Goal: Task Accomplishment & Management: Use online tool/utility

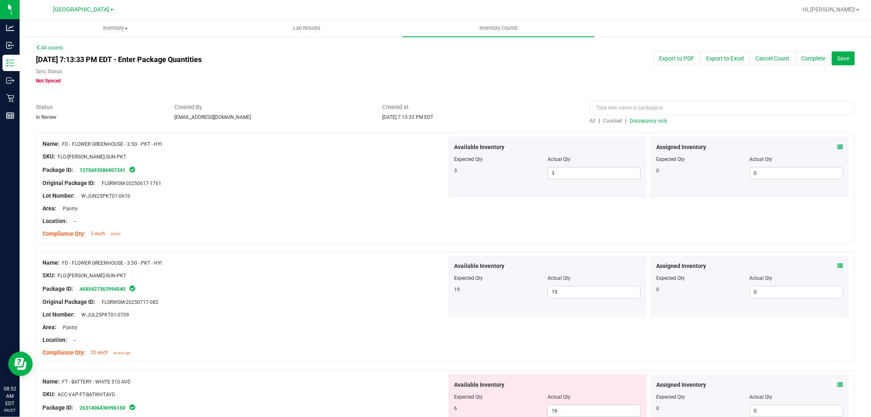
click at [647, 119] on span "Discrepancy only" at bounding box center [649, 121] width 38 height 6
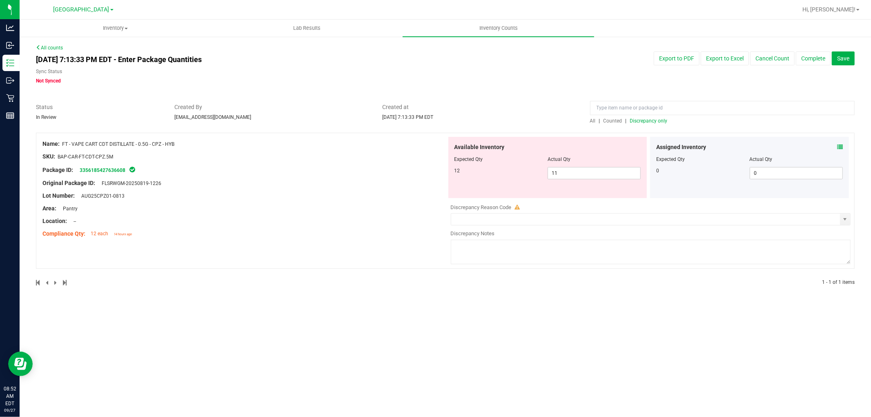
click at [638, 123] on span "Discrepancy only" at bounding box center [649, 121] width 38 height 6
click at [393, 193] on div "Lot Number: AUG25CPZ01-0813" at bounding box center [244, 196] width 404 height 9
click at [611, 172] on span "11 11" at bounding box center [594, 173] width 93 height 12
click at [611, 172] on input "11" at bounding box center [594, 172] width 92 height 11
type input "12"
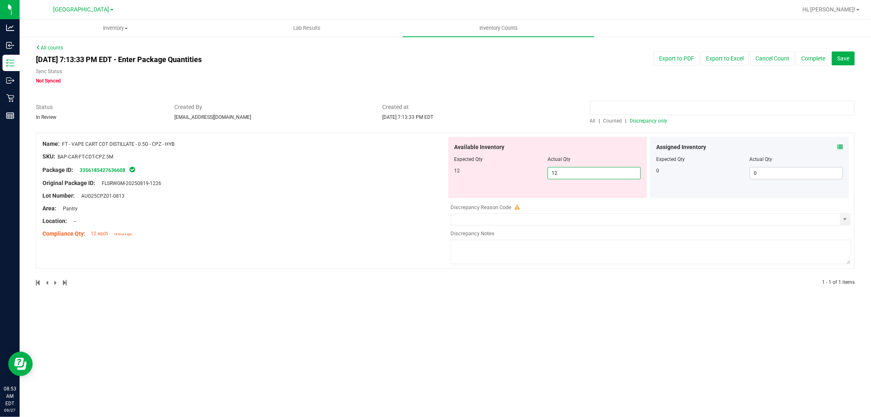
type input "12"
drag, startPoint x: 745, startPoint y: 105, endPoint x: 749, endPoint y: 97, distance: 8.2
click at [747, 103] on input at bounding box center [722, 108] width 265 height 14
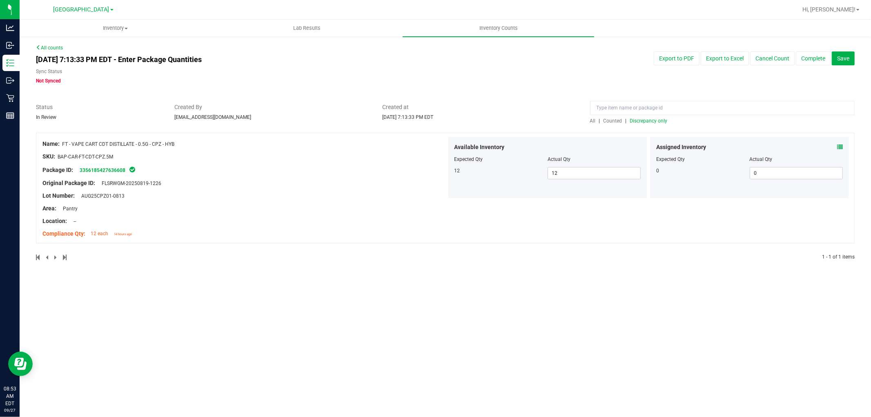
click at [652, 120] on span "Discrepancy only" at bounding box center [649, 121] width 38 height 6
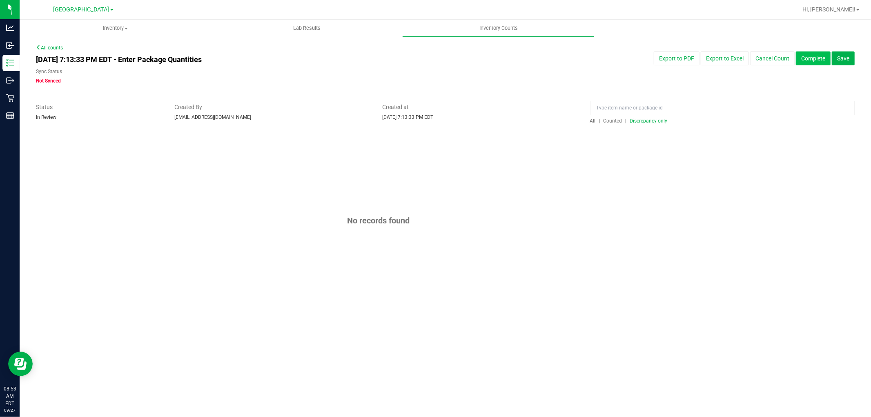
click at [815, 63] on button "Complete" at bounding box center [813, 58] width 35 height 14
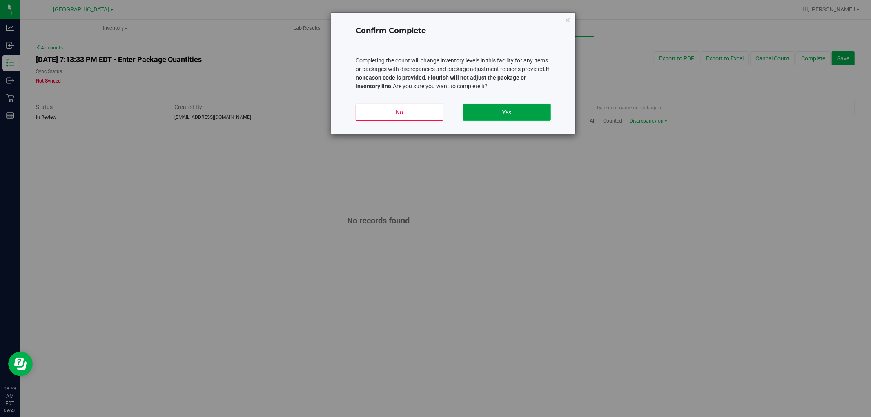
click at [543, 109] on button "Yes" at bounding box center [507, 112] width 88 height 17
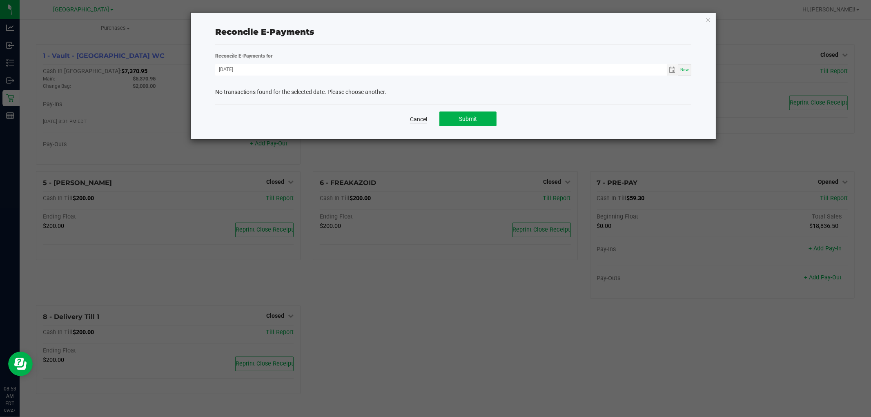
click at [419, 116] on link "Cancel" at bounding box center [418, 119] width 17 height 8
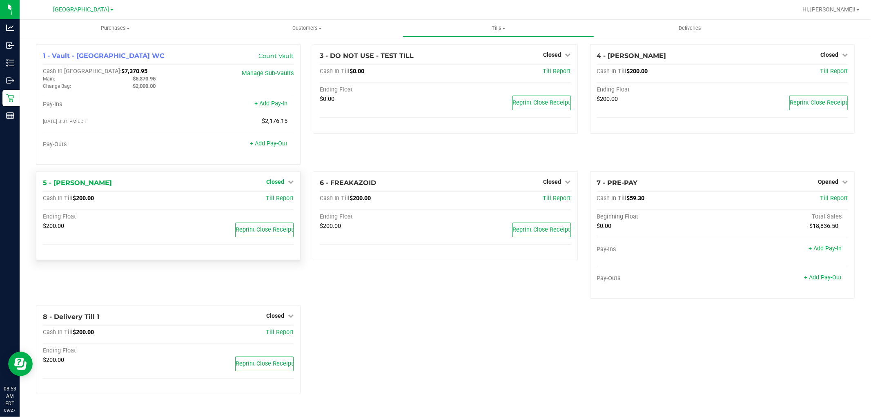
click at [293, 183] on icon at bounding box center [291, 182] width 6 height 6
click at [272, 199] on link "Open Till" at bounding box center [275, 198] width 22 height 7
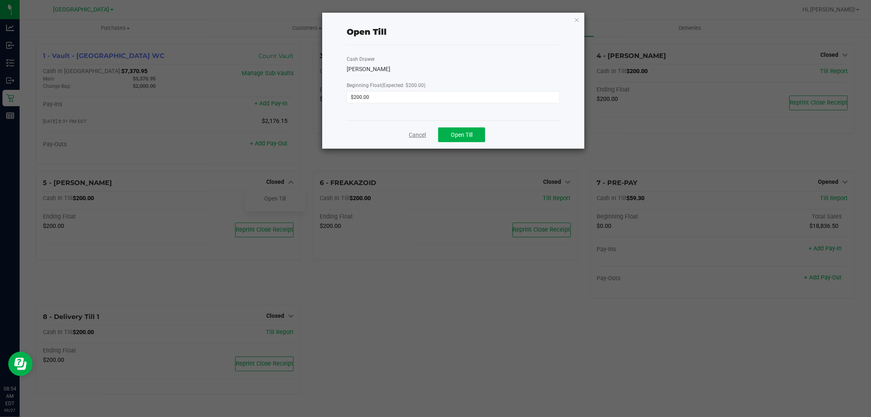
click at [411, 132] on link "Cancel" at bounding box center [417, 135] width 17 height 9
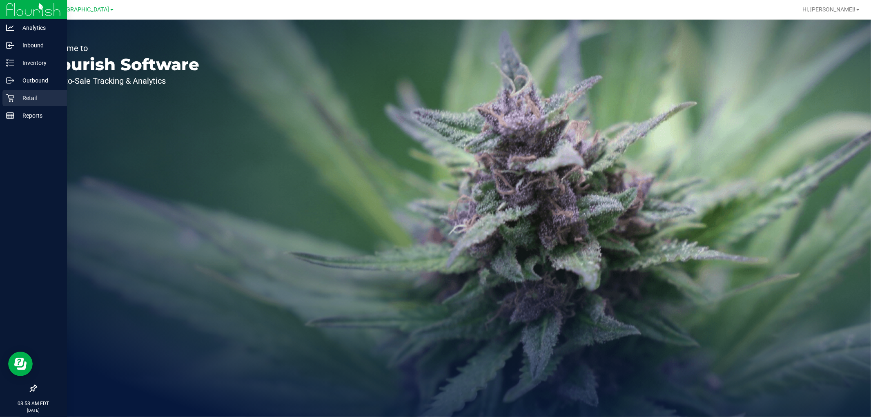
click at [25, 97] on p "Retail" at bounding box center [38, 98] width 49 height 10
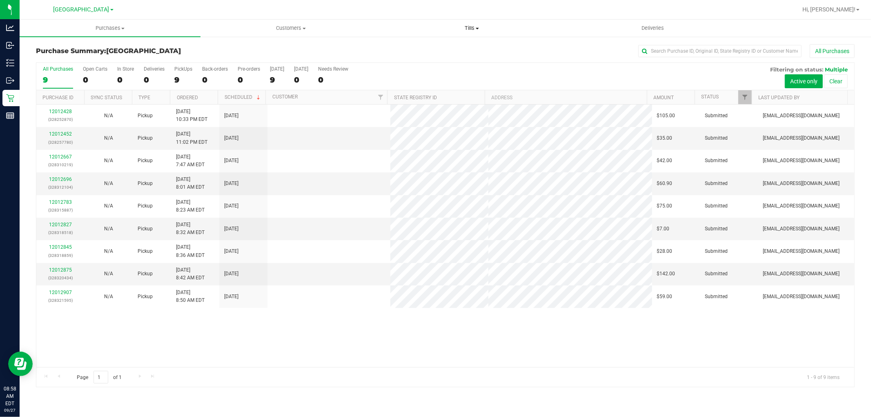
click at [476, 26] on span "Tills" at bounding box center [472, 28] width 180 height 7
click at [405, 47] on span "Manage tills" at bounding box center [409, 49] width 55 height 7
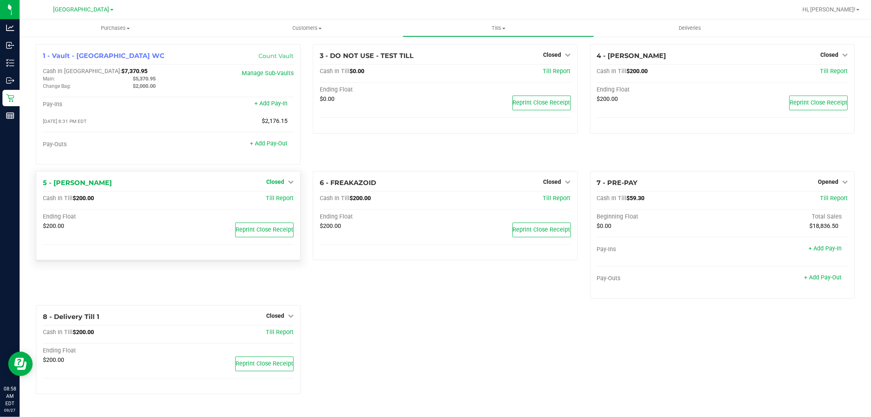
click at [292, 165] on div "1 - Vault - Delray Beach WC Count Vault Cash In Vault: $7,370.95 Main: $5,370.9…" at bounding box center [168, 104] width 265 height 121
click at [288, 183] on icon at bounding box center [291, 182] width 6 height 6
click at [275, 199] on link "Open Till" at bounding box center [275, 198] width 22 height 7
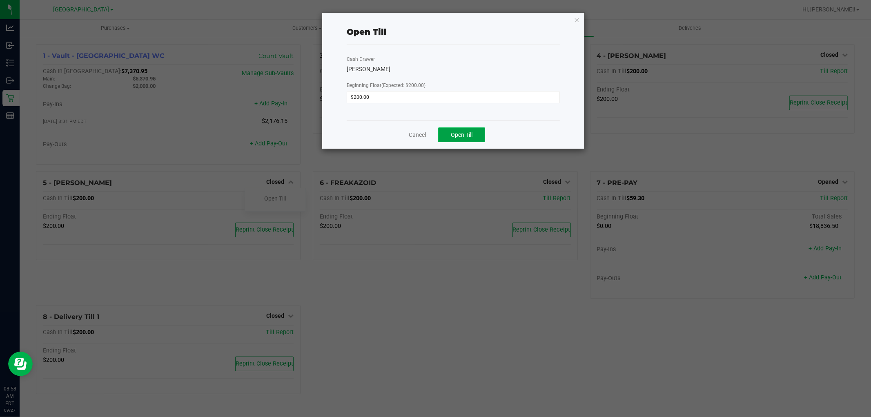
click at [473, 132] on button "Open Till" at bounding box center [461, 134] width 47 height 15
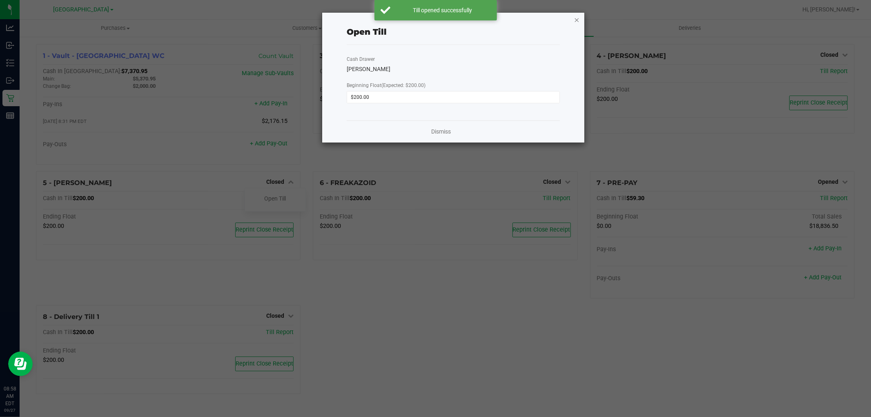
click at [574, 16] on icon "button" at bounding box center [577, 20] width 6 height 10
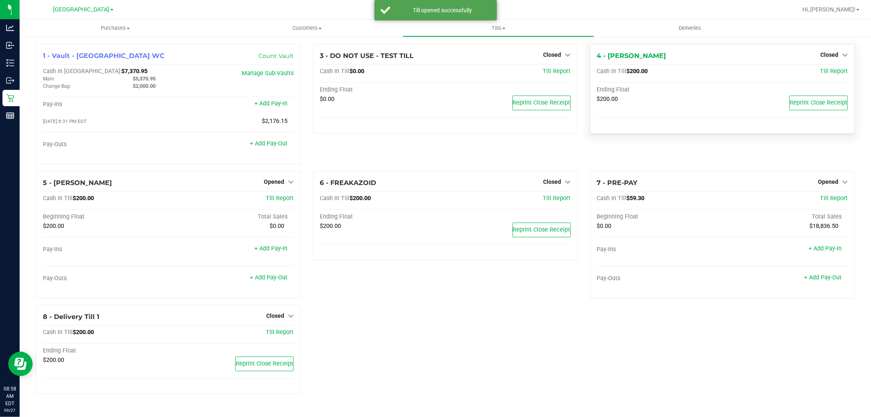
click at [832, 50] on div "Closed" at bounding box center [834, 55] width 27 height 10
click at [832, 52] on span "Closed" at bounding box center [830, 54] width 18 height 7
click at [832, 71] on link "Open Till" at bounding box center [830, 72] width 22 height 7
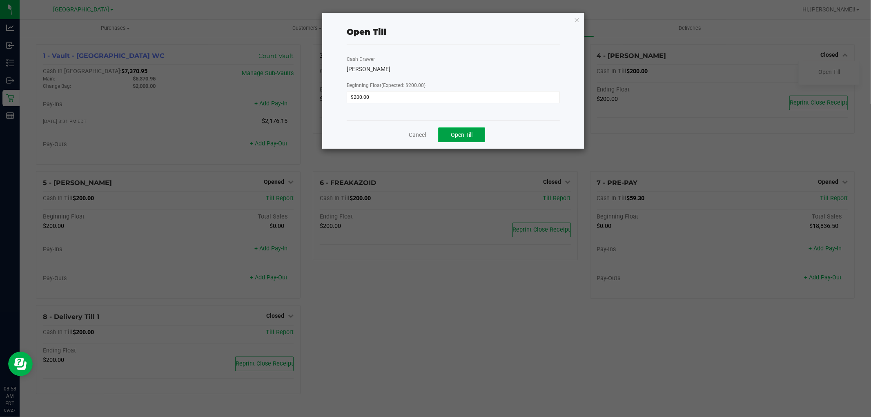
click at [480, 135] on button "Open Till" at bounding box center [461, 134] width 47 height 15
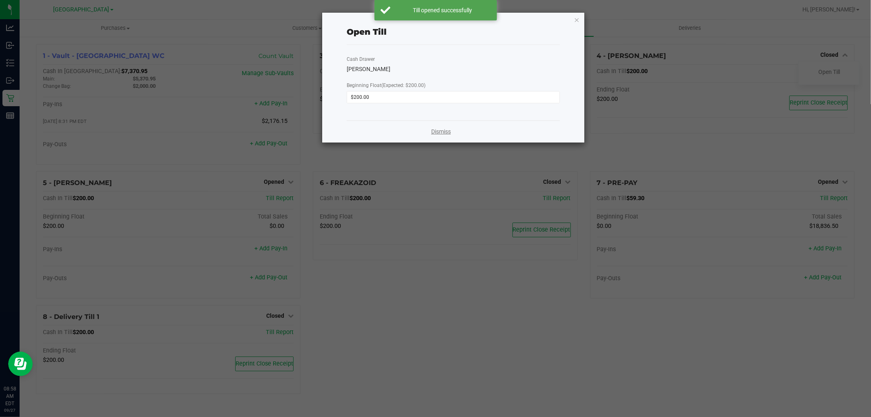
click at [443, 135] on link "Dismiss" at bounding box center [441, 131] width 20 height 9
